Goal: Navigation & Orientation: Find specific page/section

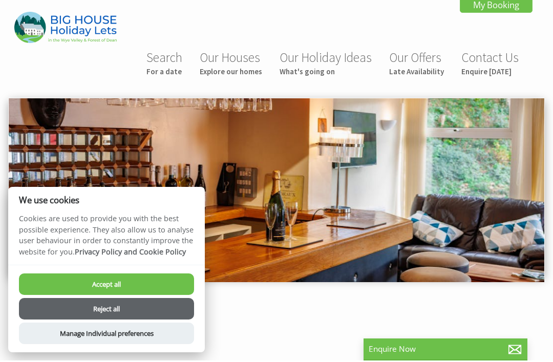
scroll to position [2, 0]
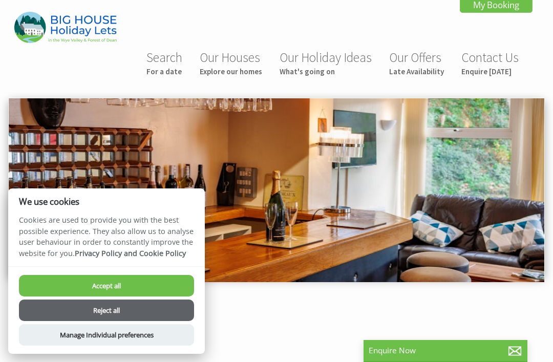
click at [510, 213] on img at bounding box center [276, 190] width 535 height 184
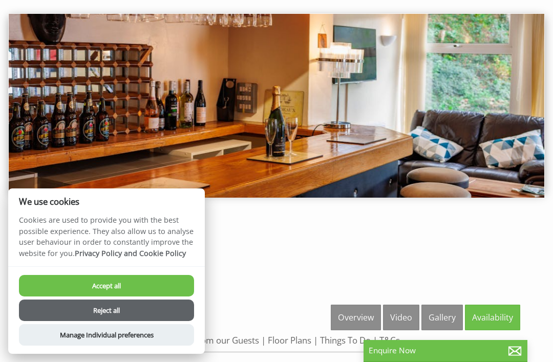
scroll to position [89, 0]
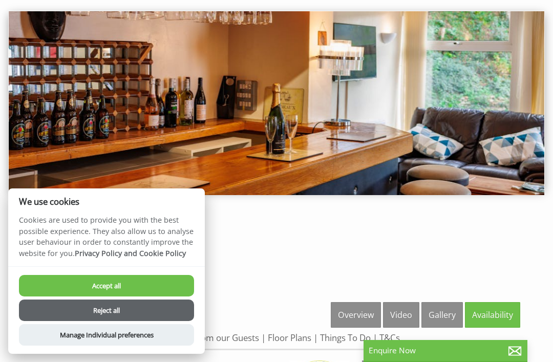
click at [446, 314] on link "Gallery" at bounding box center [441, 315] width 41 height 26
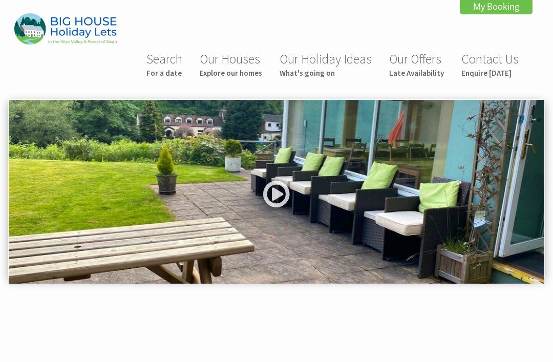
click at [275, 200] on link at bounding box center [276, 198] width 31 height 42
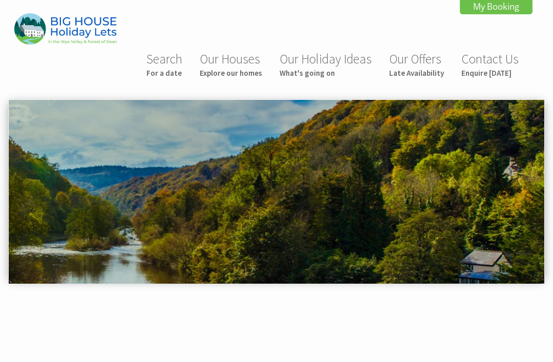
scroll to position [378, 0]
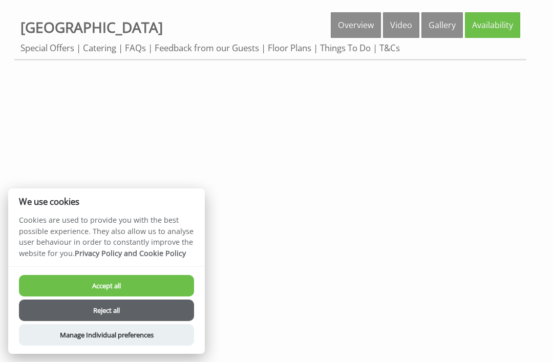
click at [166, 312] on button "Reject all" at bounding box center [106, 309] width 175 height 21
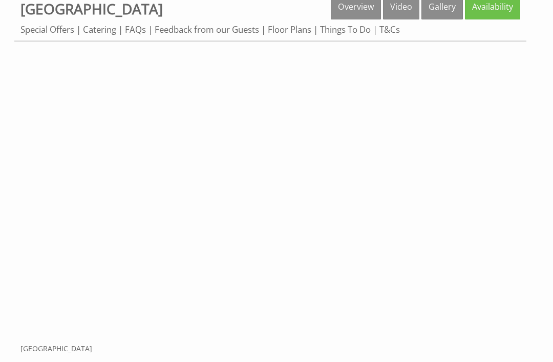
scroll to position [367, 0]
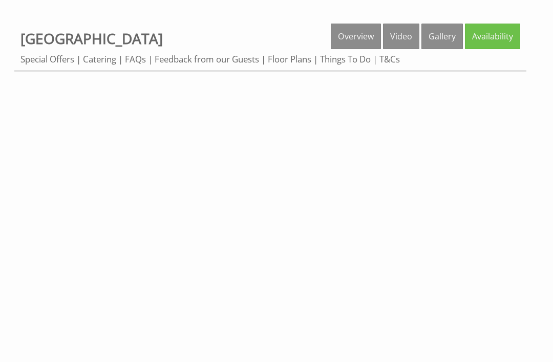
click at [404, 40] on link "Video" at bounding box center [401, 37] width 36 height 26
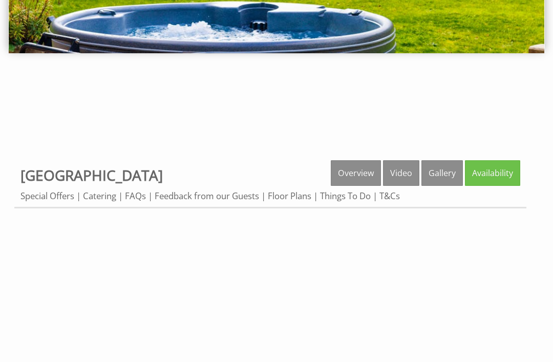
scroll to position [233, 0]
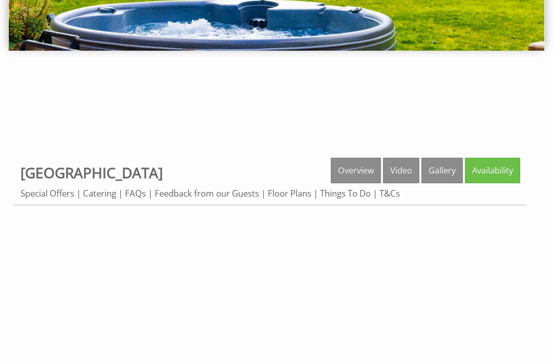
click at [439, 176] on link "Gallery" at bounding box center [441, 171] width 41 height 26
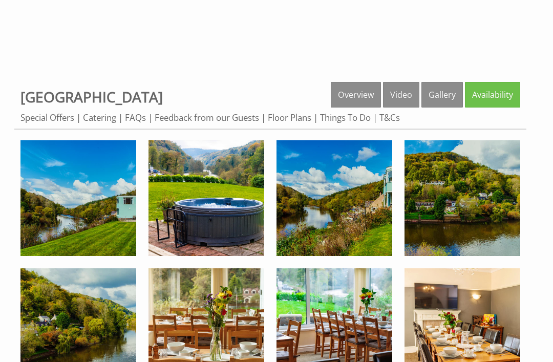
scroll to position [309, 0]
click at [235, 123] on link "Feedback from our Guests" at bounding box center [207, 118] width 104 height 12
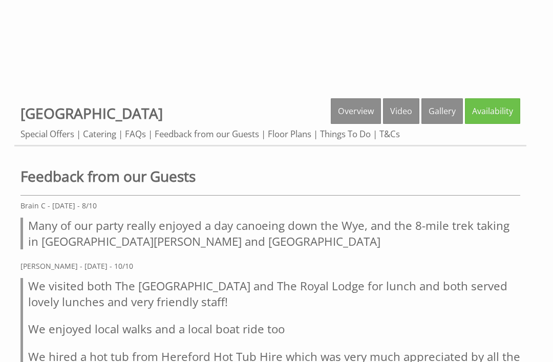
scroll to position [292, 0]
click at [365, 115] on link "Overview" at bounding box center [356, 112] width 50 height 26
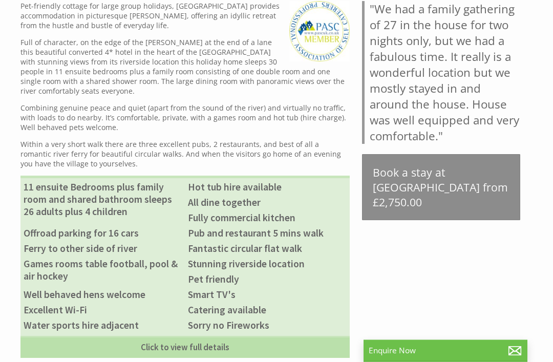
scroll to position [449, 0]
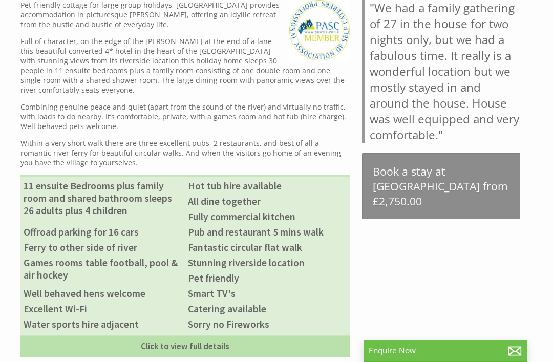
click at [195, 356] on link "Click to view full details" at bounding box center [184, 346] width 329 height 22
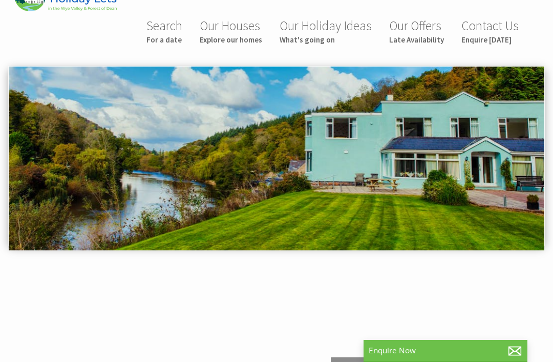
scroll to position [0, 0]
